Goal: Find specific page/section: Find specific page/section

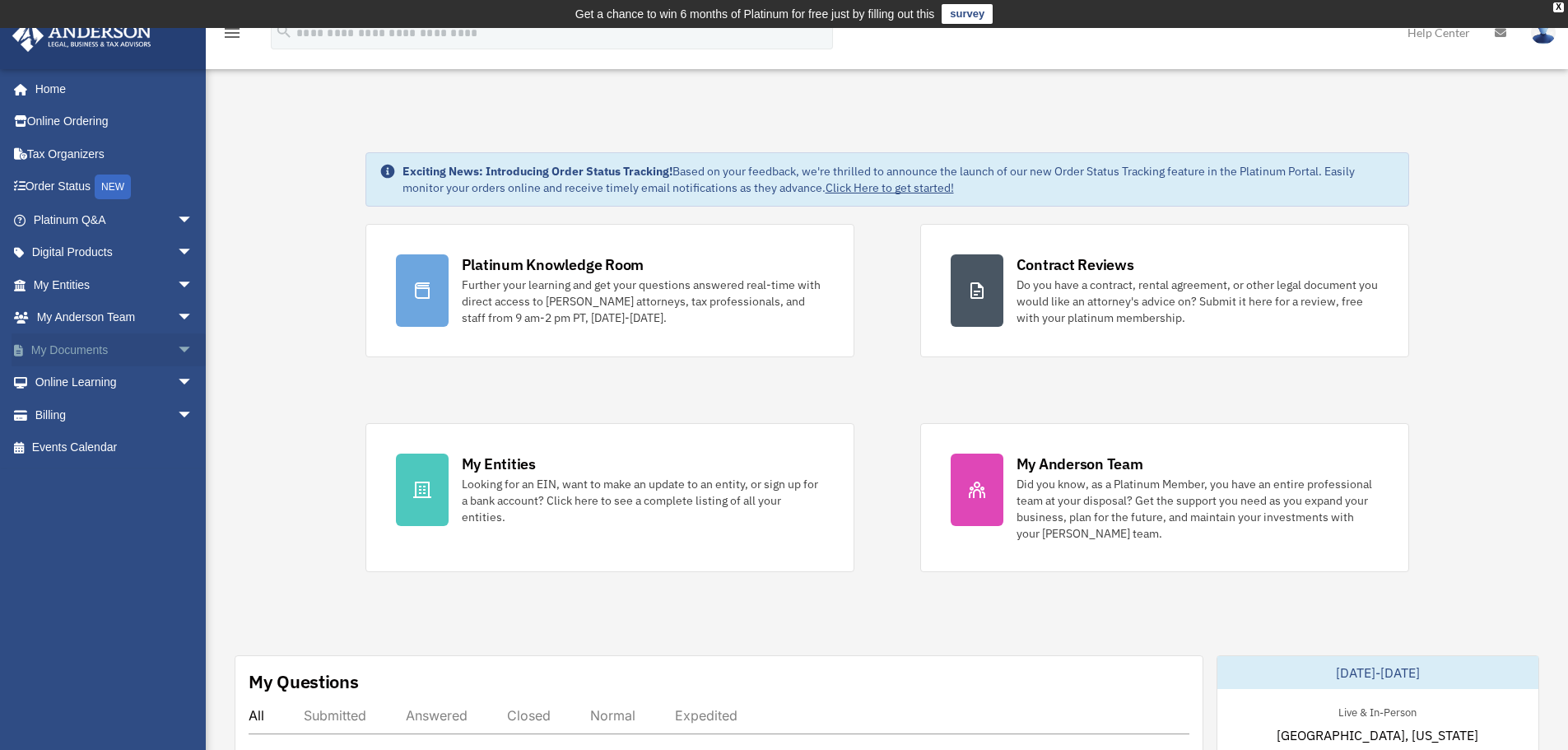
click at [123, 353] on link "My Documents arrow_drop_down" at bounding box center [114, 350] width 207 height 33
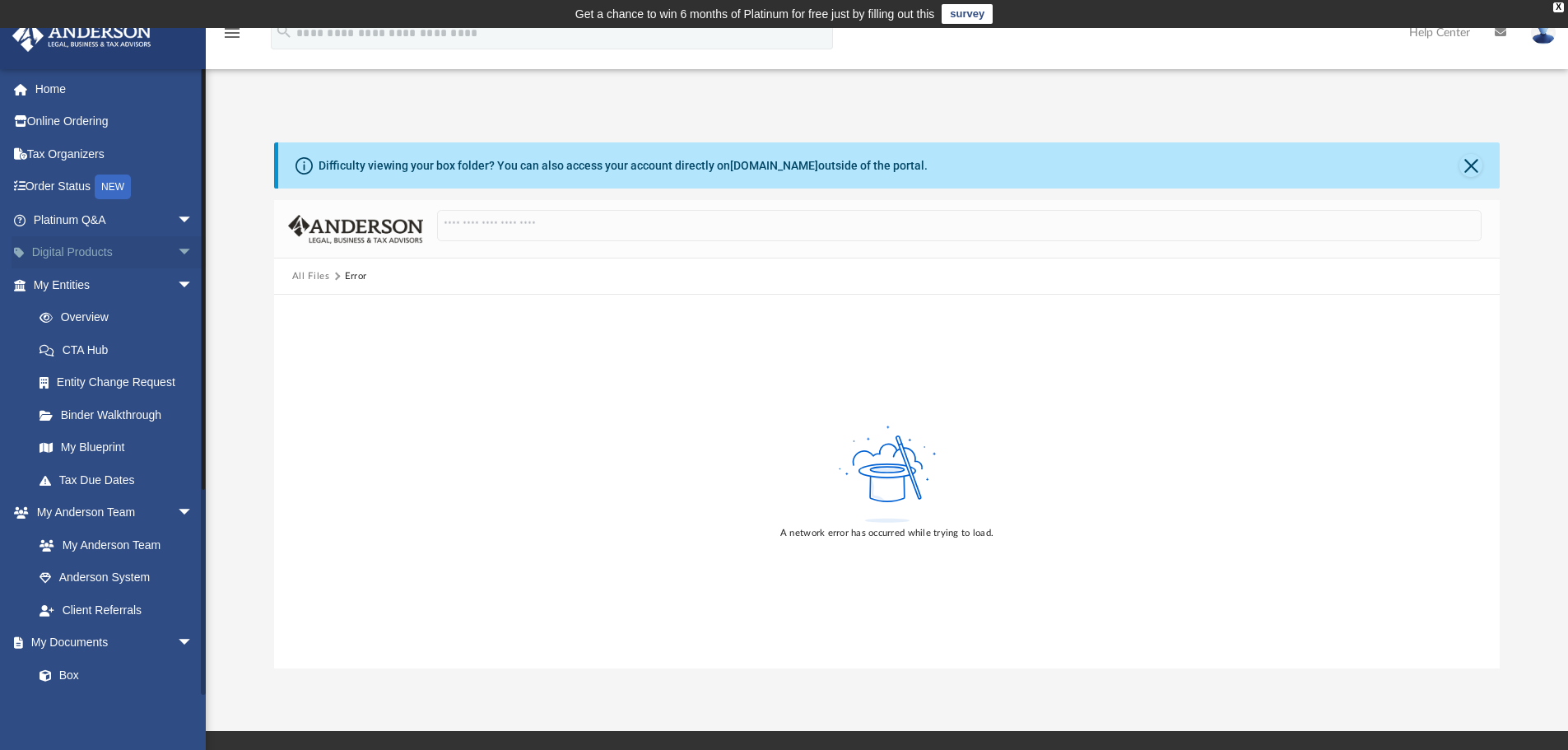
click at [146, 251] on link "Digital Products arrow_drop_down" at bounding box center [114, 253] width 207 height 33
click at [177, 250] on span "arrow_drop_down" at bounding box center [193, 253] width 33 height 34
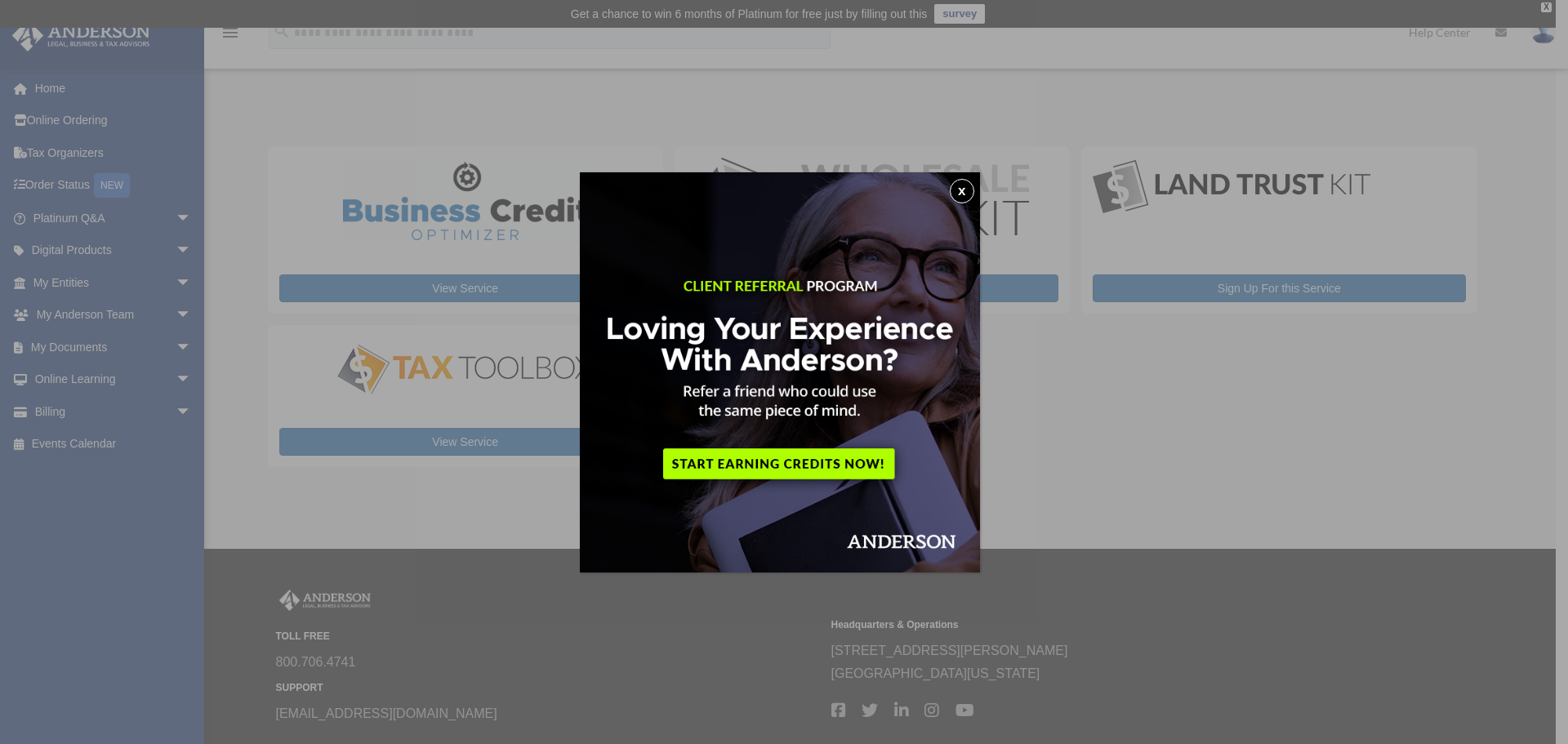
click at [969, 189] on button "x" at bounding box center [962, 191] width 25 height 25
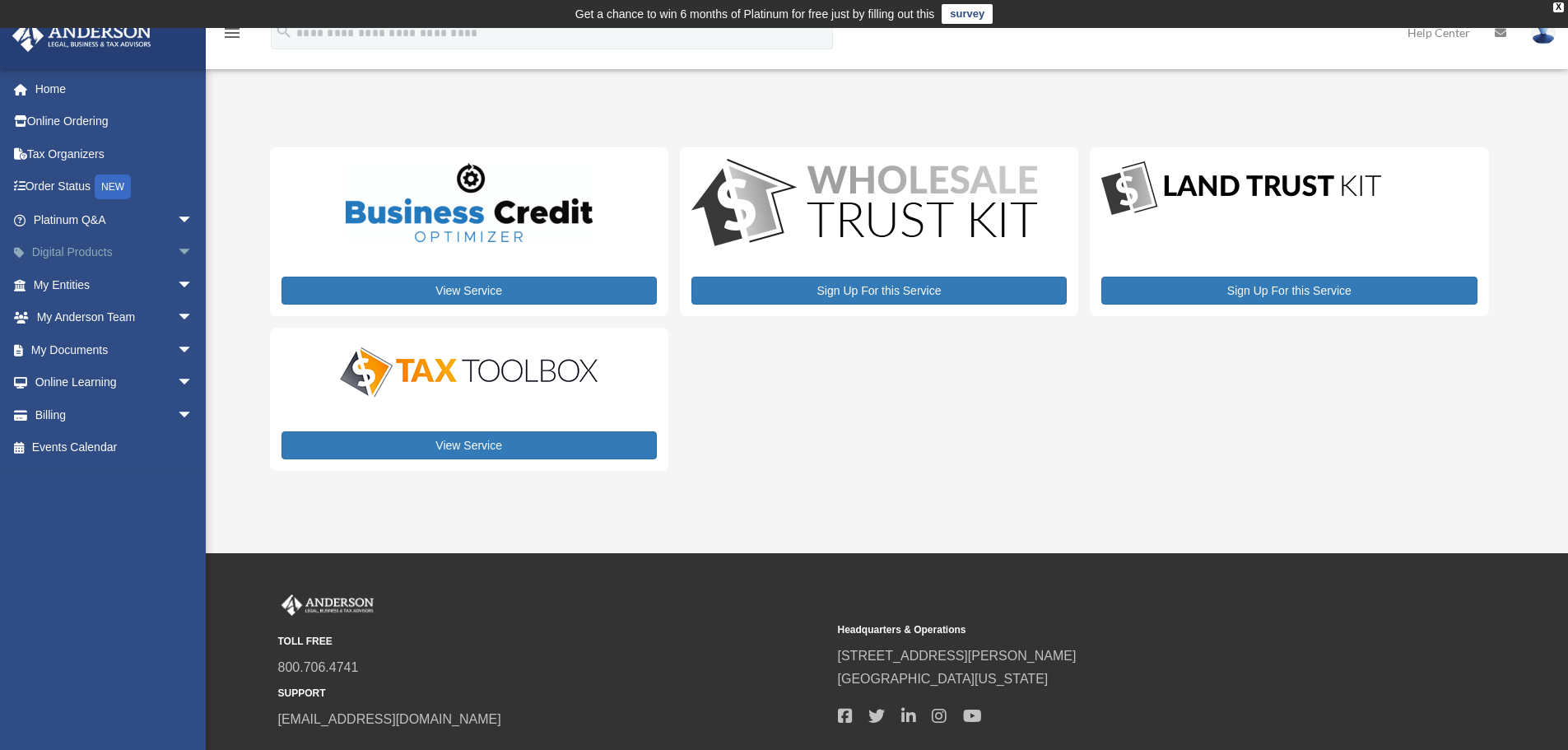
click at [180, 250] on span "arrow_drop_down" at bounding box center [193, 253] width 33 height 34
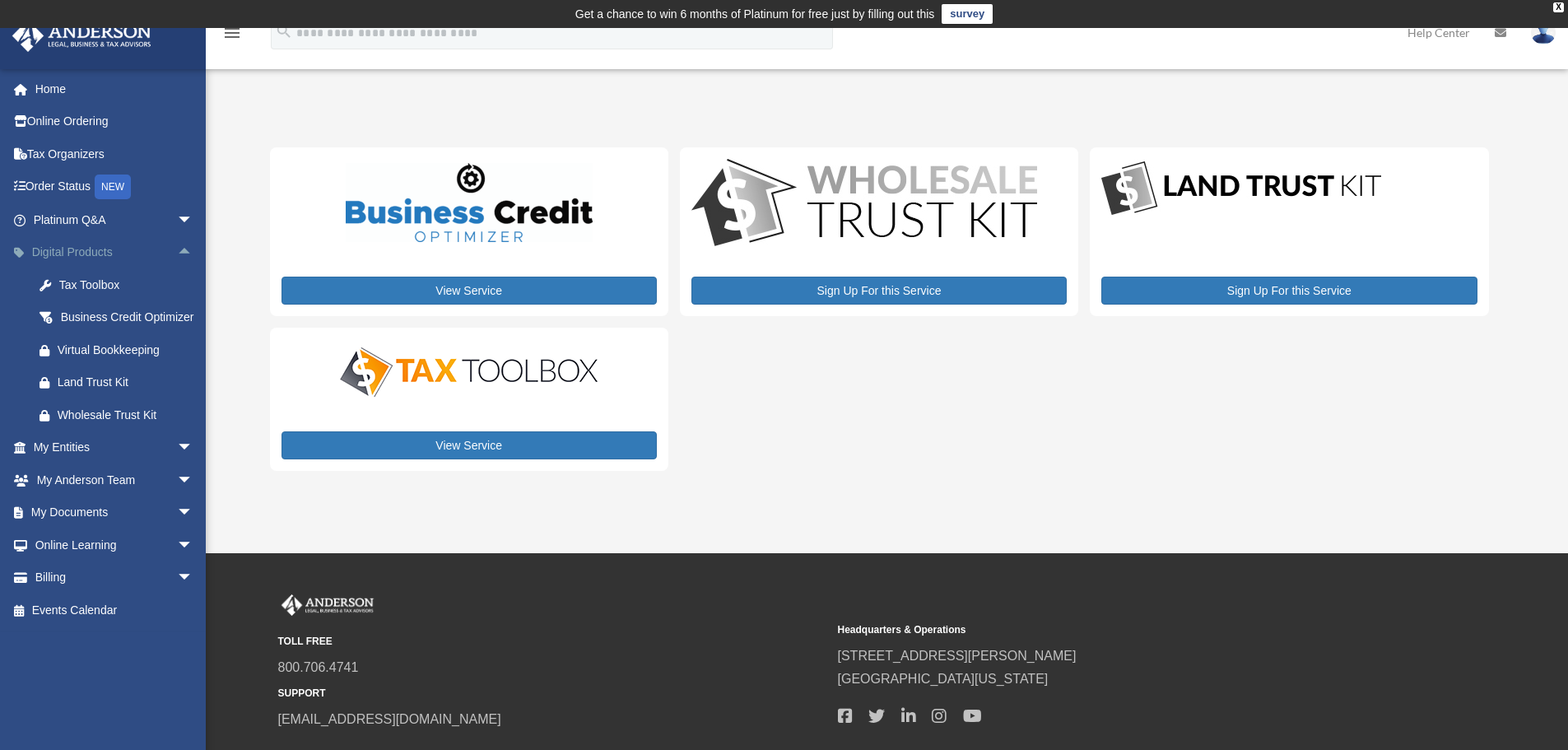
click at [180, 250] on span "arrow_drop_up" at bounding box center [193, 253] width 33 height 34
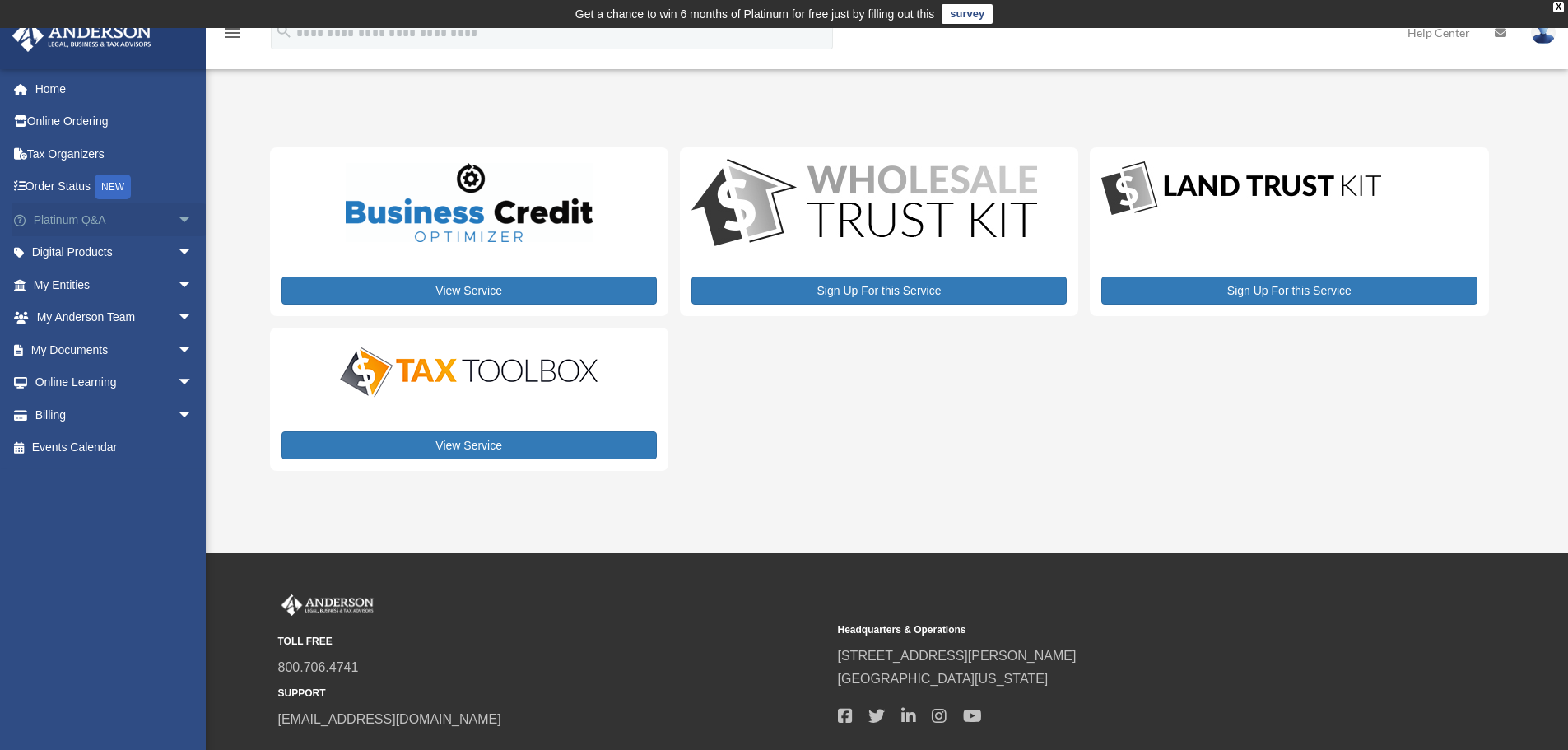
click at [177, 214] on span "arrow_drop_down" at bounding box center [193, 219] width 33 height 34
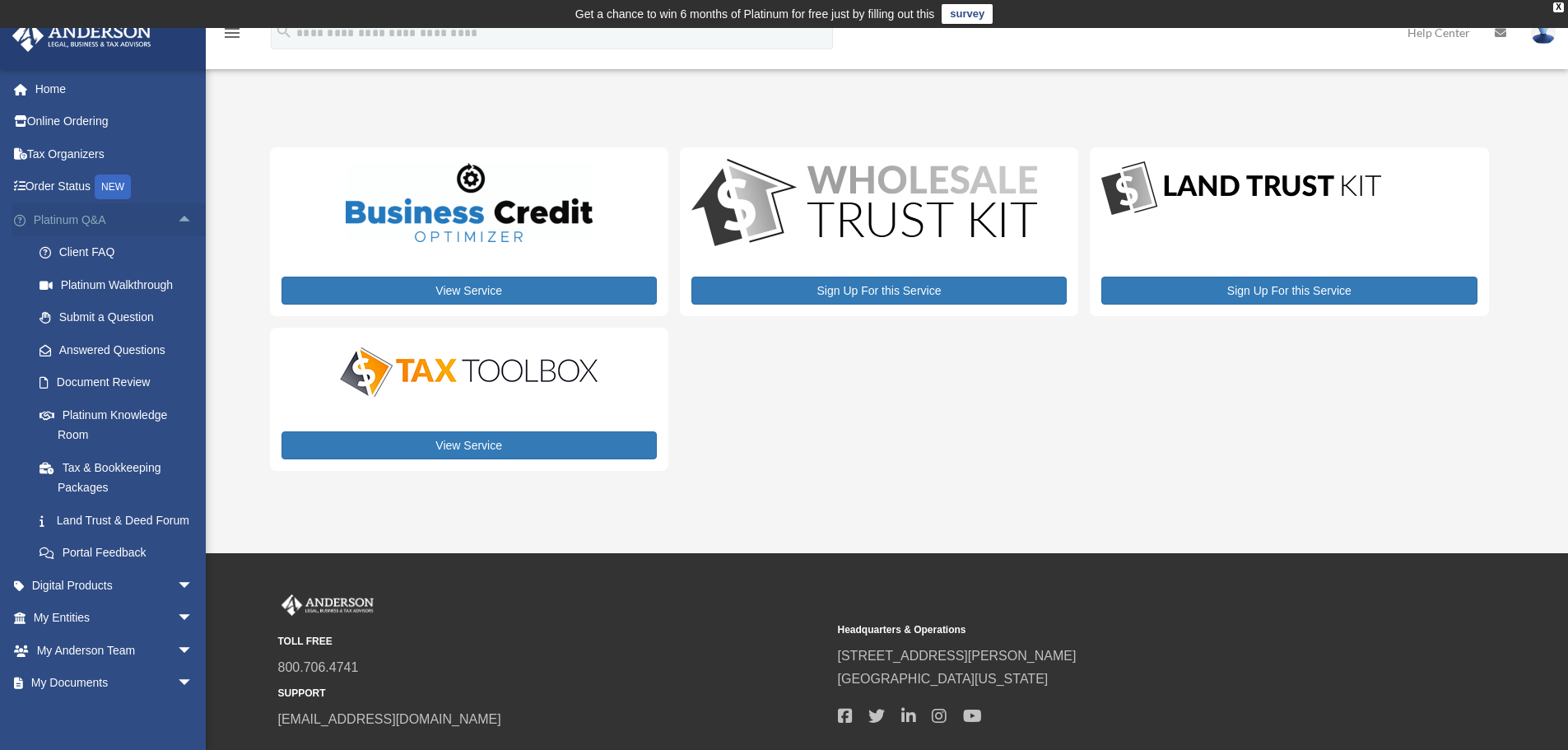
click at [177, 214] on span "arrow_drop_up" at bounding box center [193, 219] width 33 height 34
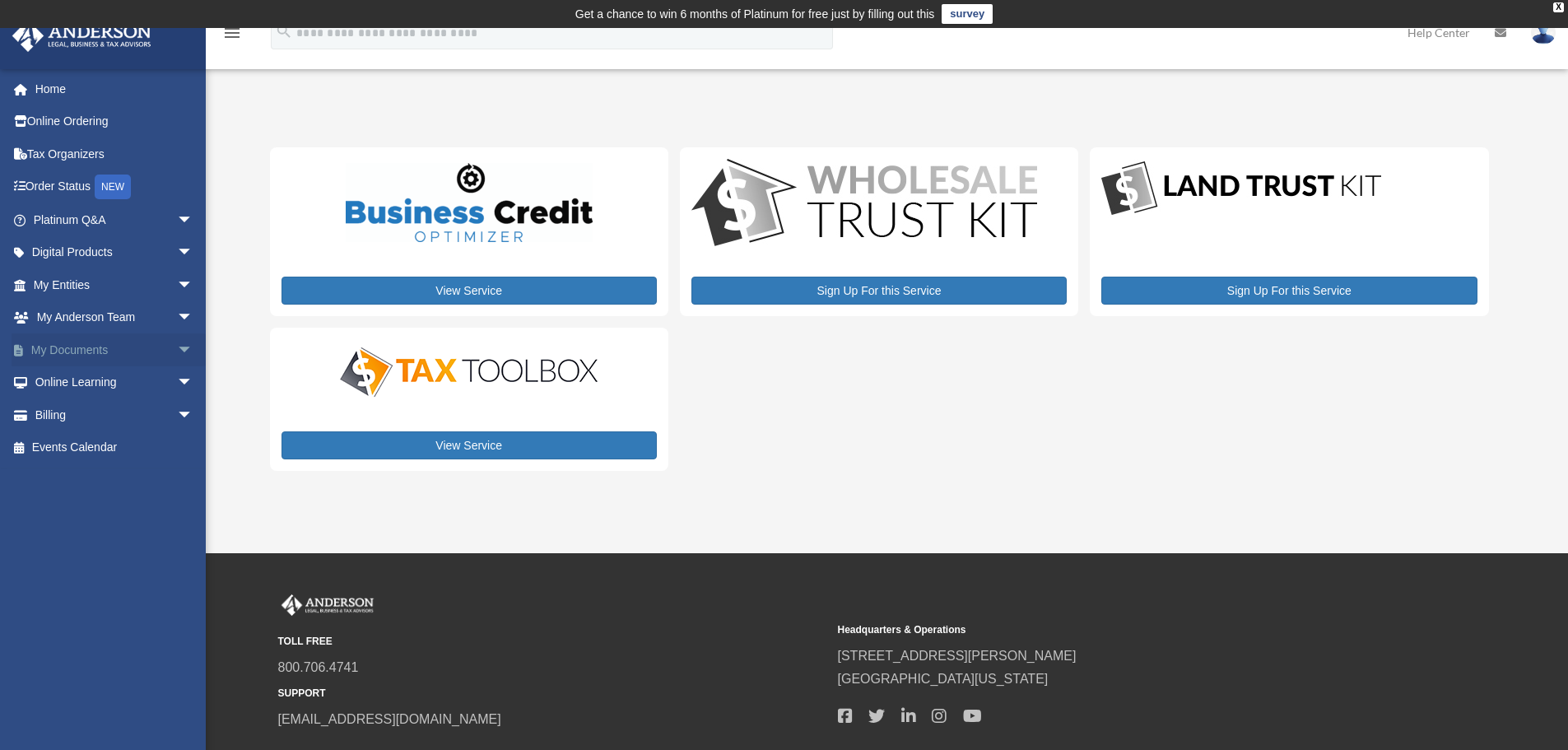
click at [177, 347] on span "arrow_drop_down" at bounding box center [193, 350] width 33 height 34
click at [68, 380] on link "Box" at bounding box center [120, 383] width 195 height 33
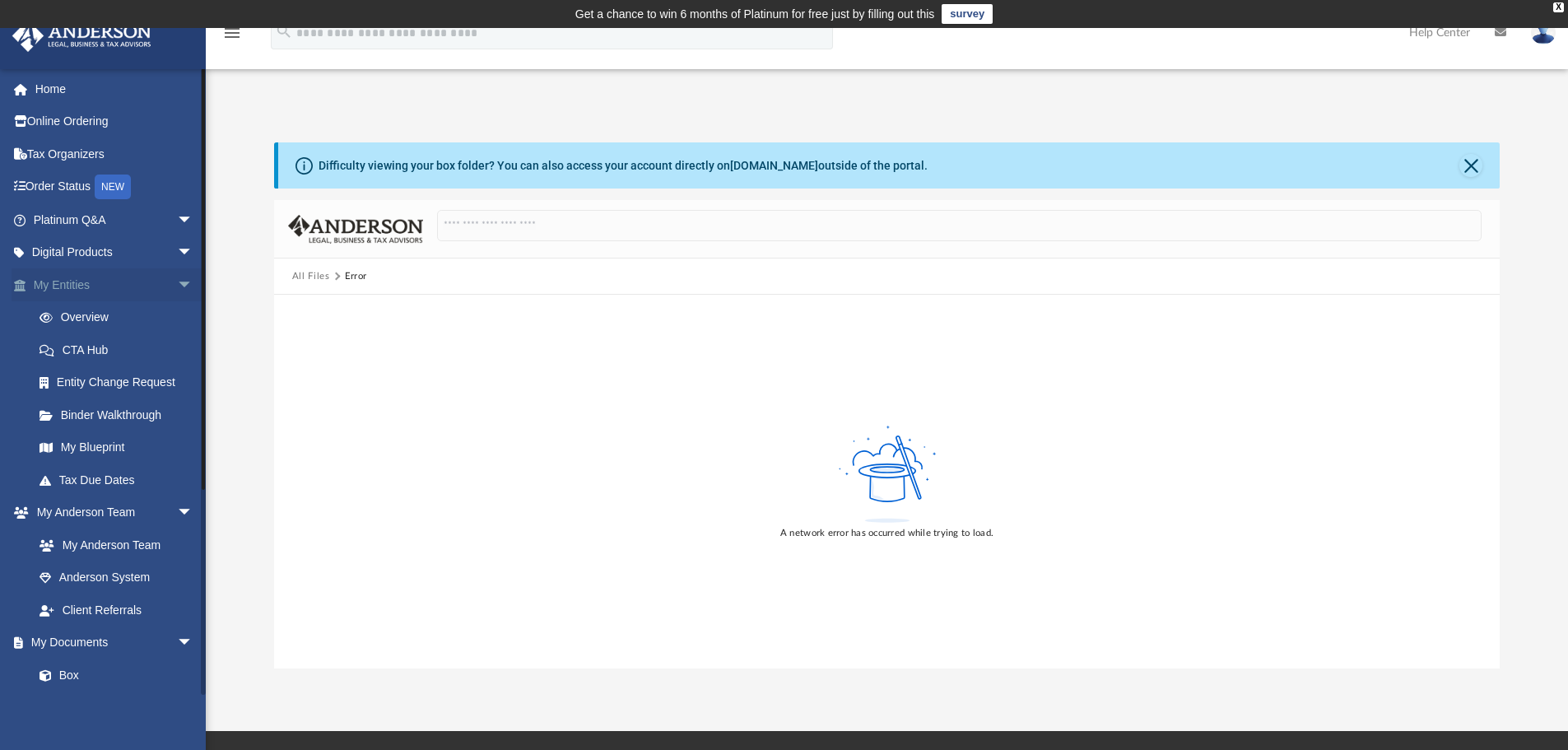
click at [177, 283] on span "arrow_drop_down" at bounding box center [193, 285] width 33 height 34
click at [63, 477] on link "Box" at bounding box center [120, 480] width 195 height 33
